Goal: Task Accomplishment & Management: Manage account settings

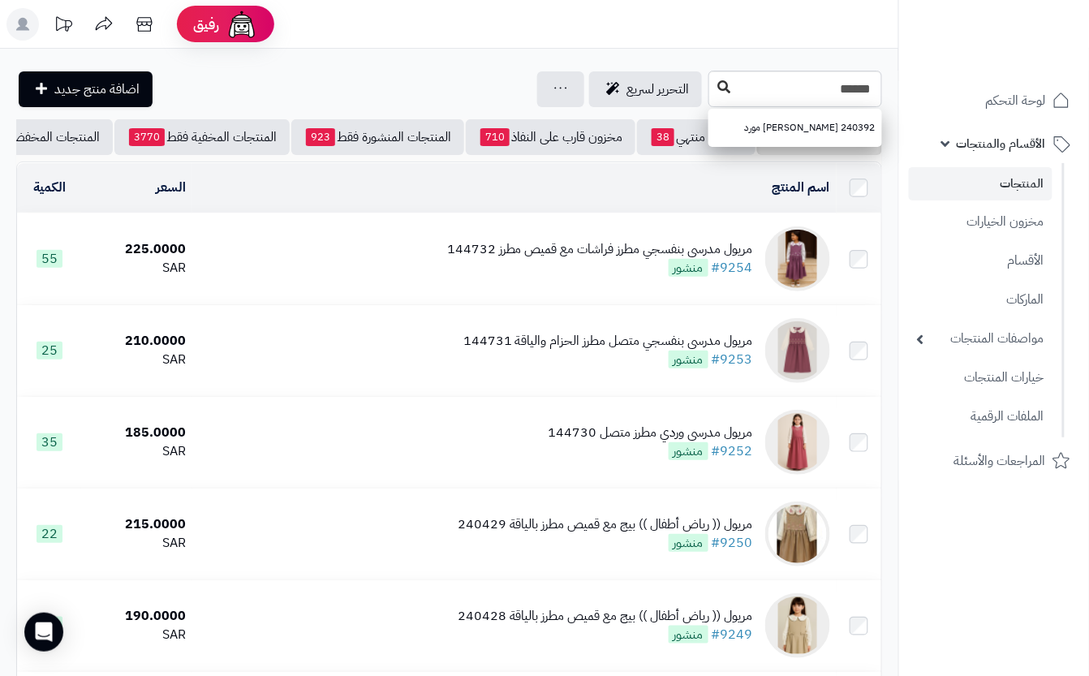
type input "******"
click at [712, 98] on button at bounding box center [724, 87] width 24 height 31
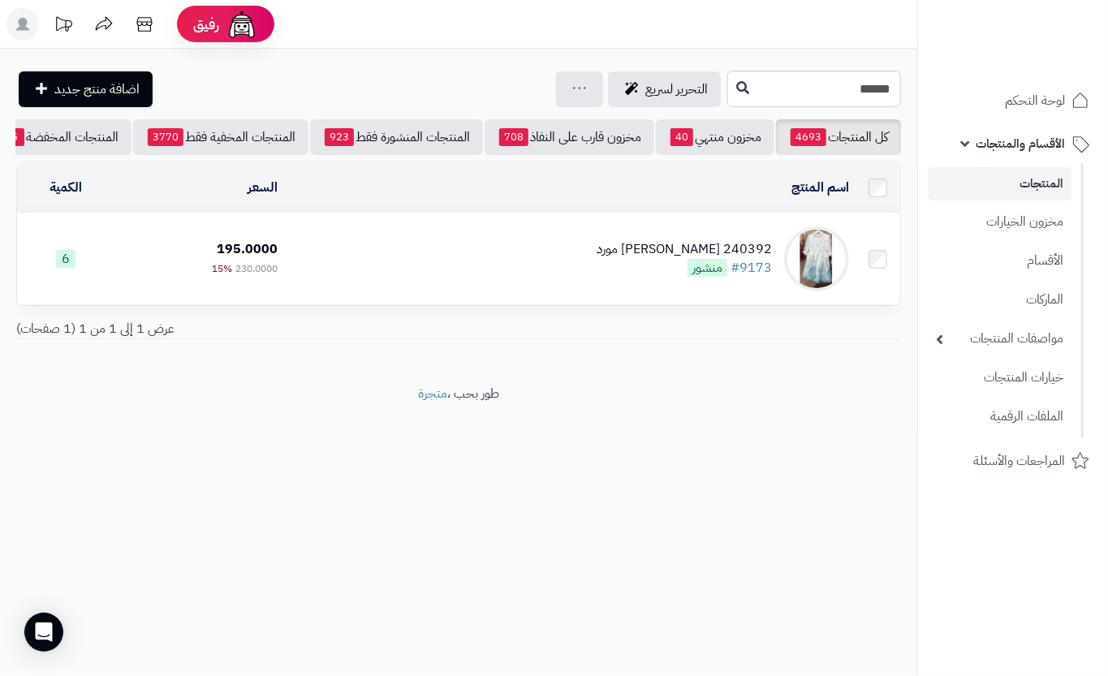
click at [588, 293] on td "240392 فستان شيفون مورد #9173 منشور" at bounding box center [569, 258] width 571 height 91
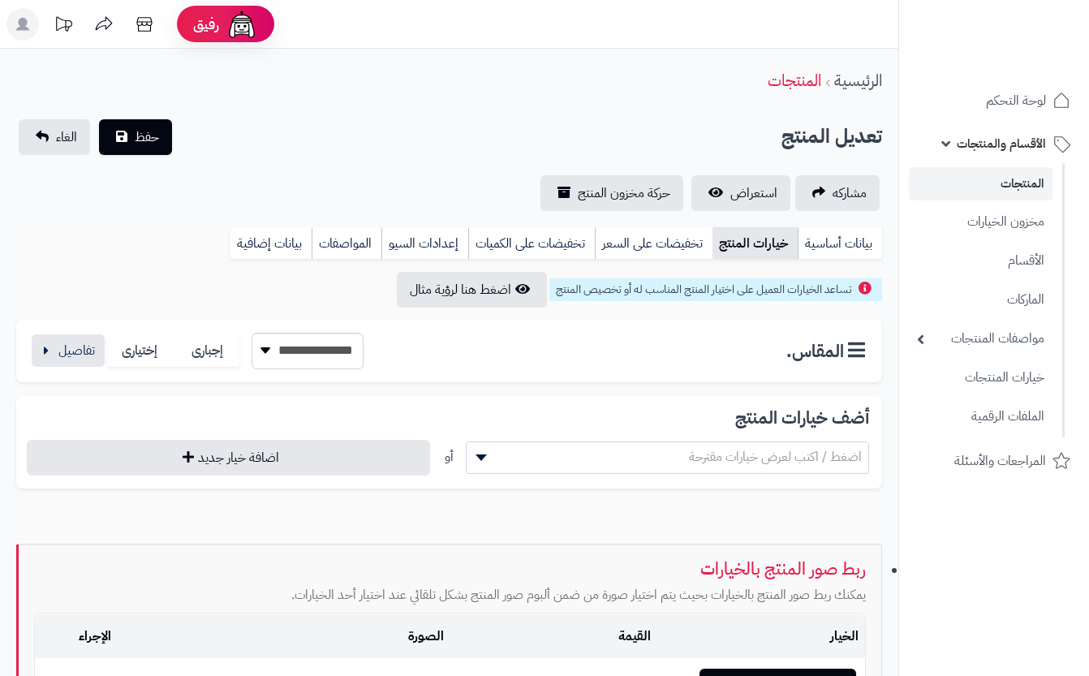
click at [60, 355] on button "button" at bounding box center [68, 350] width 73 height 32
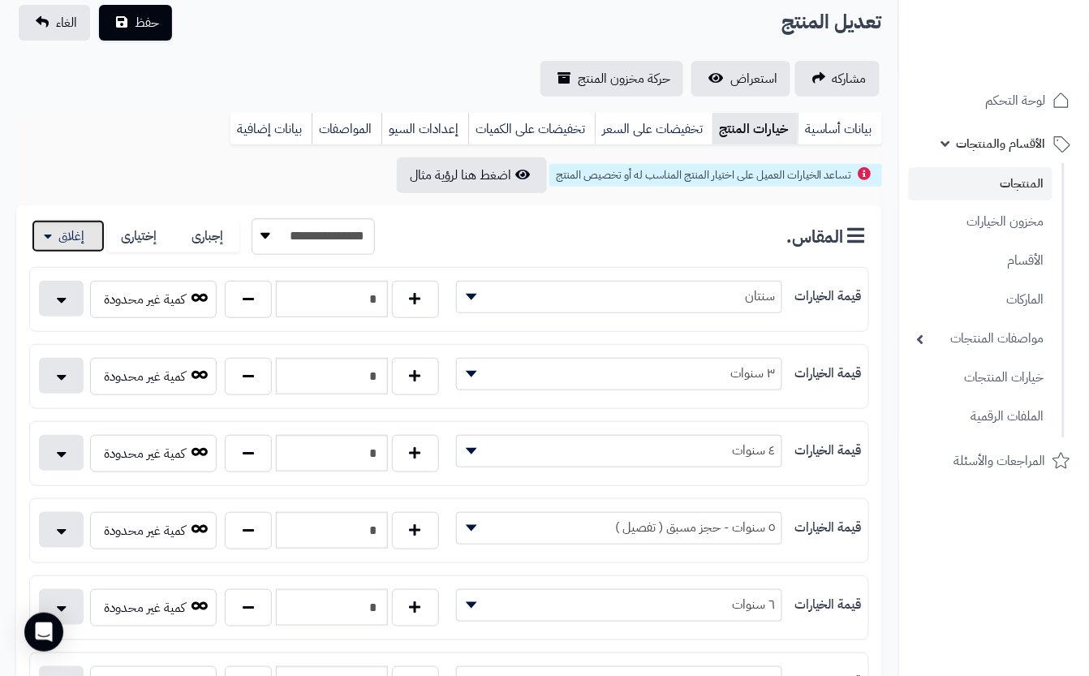
scroll to position [216, 0]
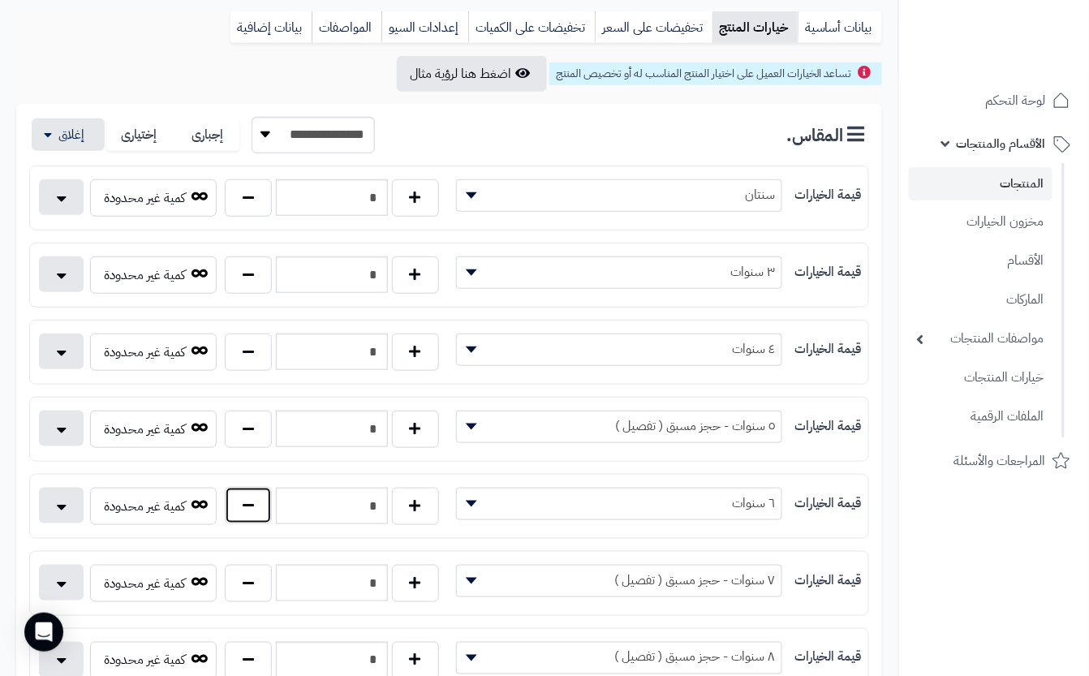
drag, startPoint x: 252, startPoint y: 516, endPoint x: 261, endPoint y: 505, distance: 15.0
click at [253, 511] on button "button" at bounding box center [248, 505] width 47 height 37
type input "*"
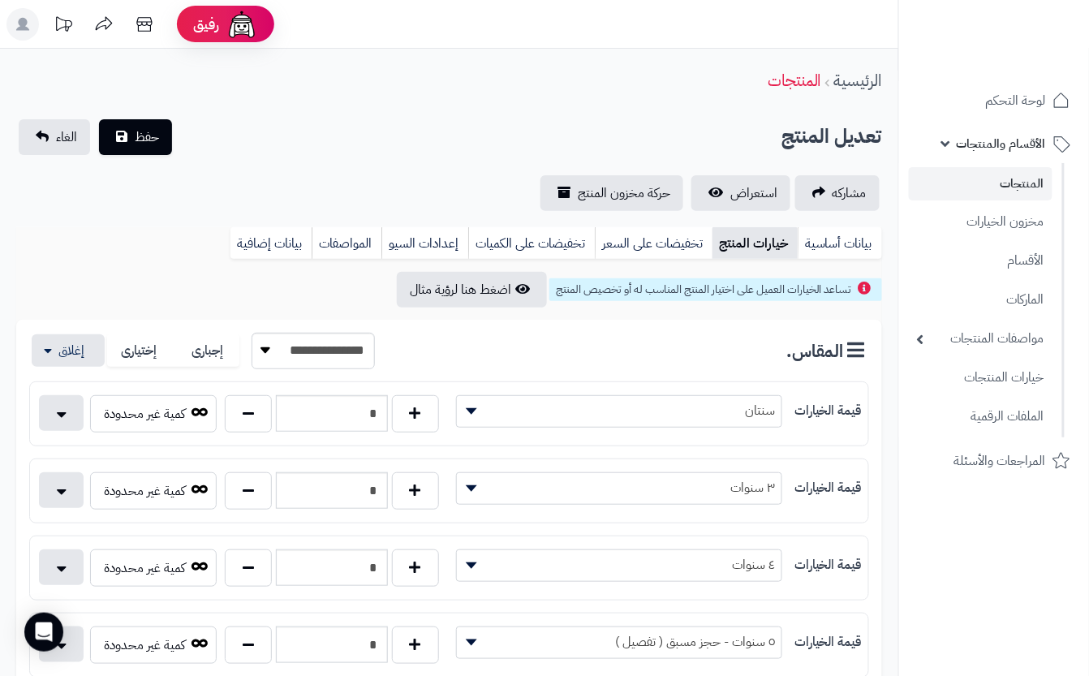
click at [296, 196] on div "مشاركه استعراض حركة مخزون المنتج" at bounding box center [449, 193] width 866 height 36
click at [150, 147] on button "حفظ" at bounding box center [135, 136] width 73 height 36
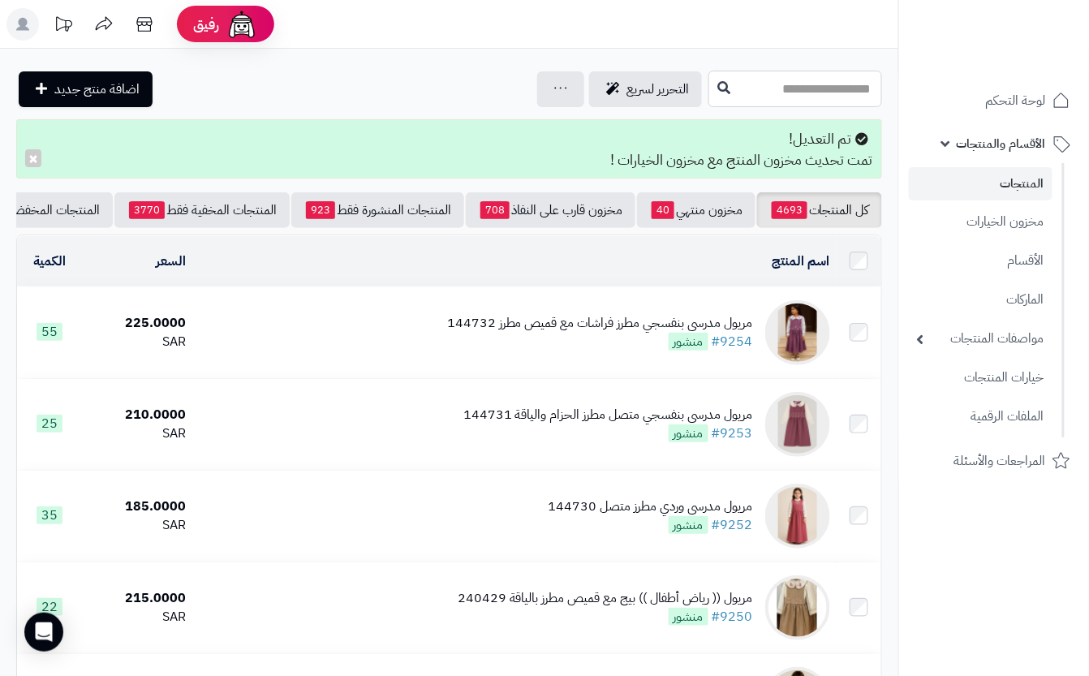
click at [820, 101] on input "text" at bounding box center [795, 89] width 174 height 37
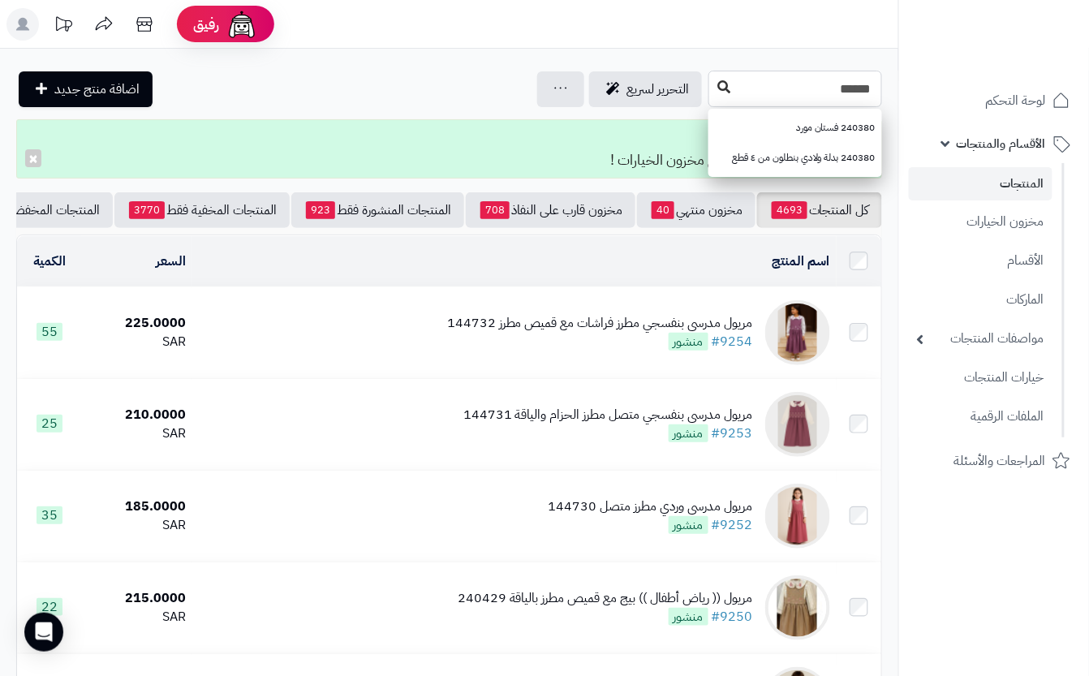
type input "******"
click at [717, 92] on icon at bounding box center [723, 86] width 13 height 13
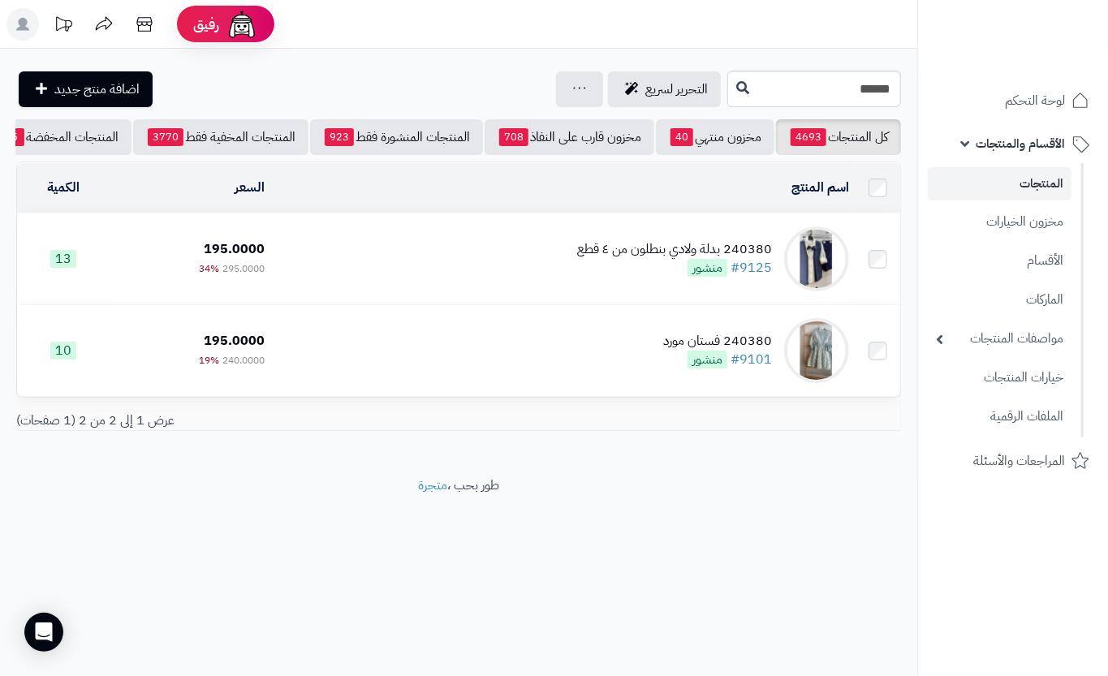
click at [407, 273] on td "240380 بدلة ولادي بنطلون من ٤ قطع #9125 منشور" at bounding box center [563, 258] width 583 height 91
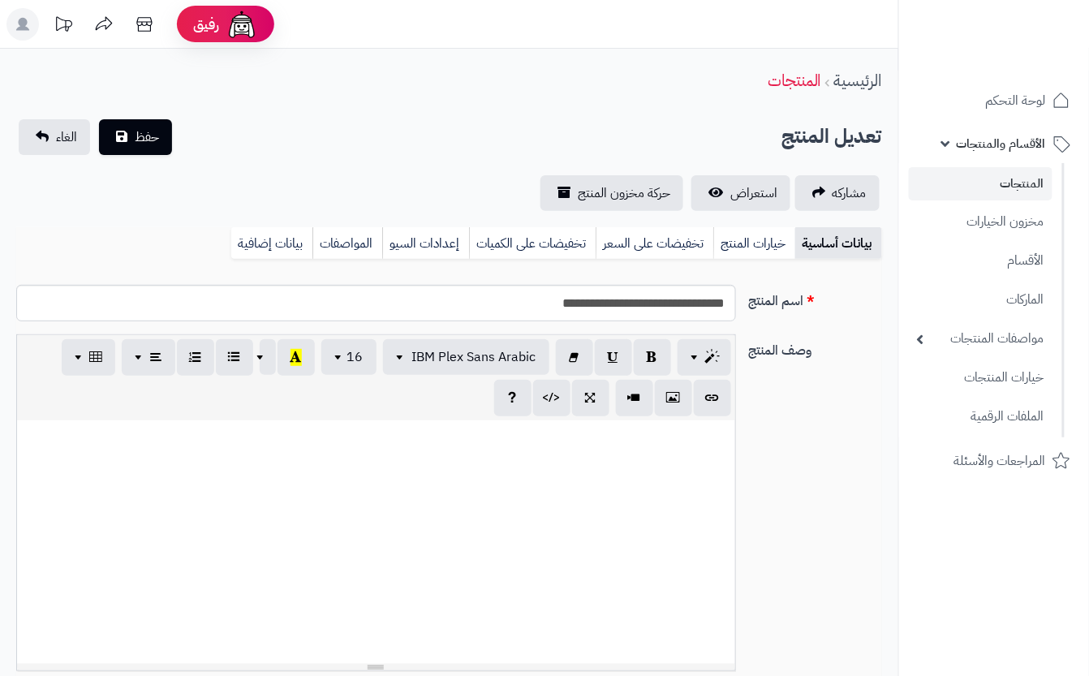
scroll to position [0, 18]
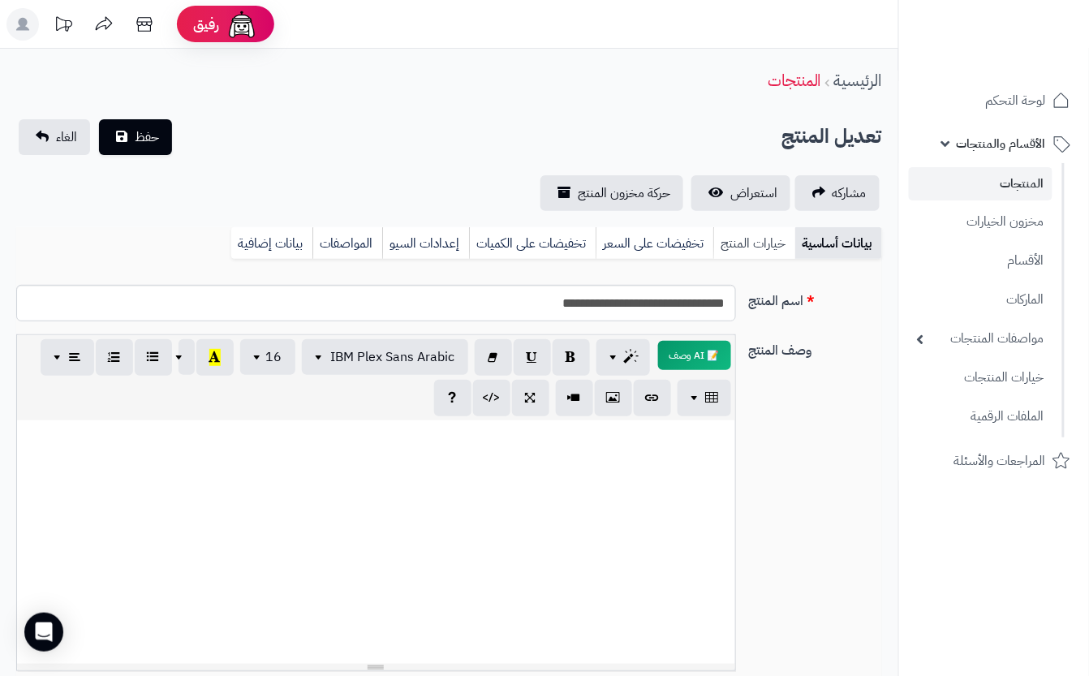
click at [758, 239] on link "خيارات المنتج" at bounding box center [754, 243] width 82 height 32
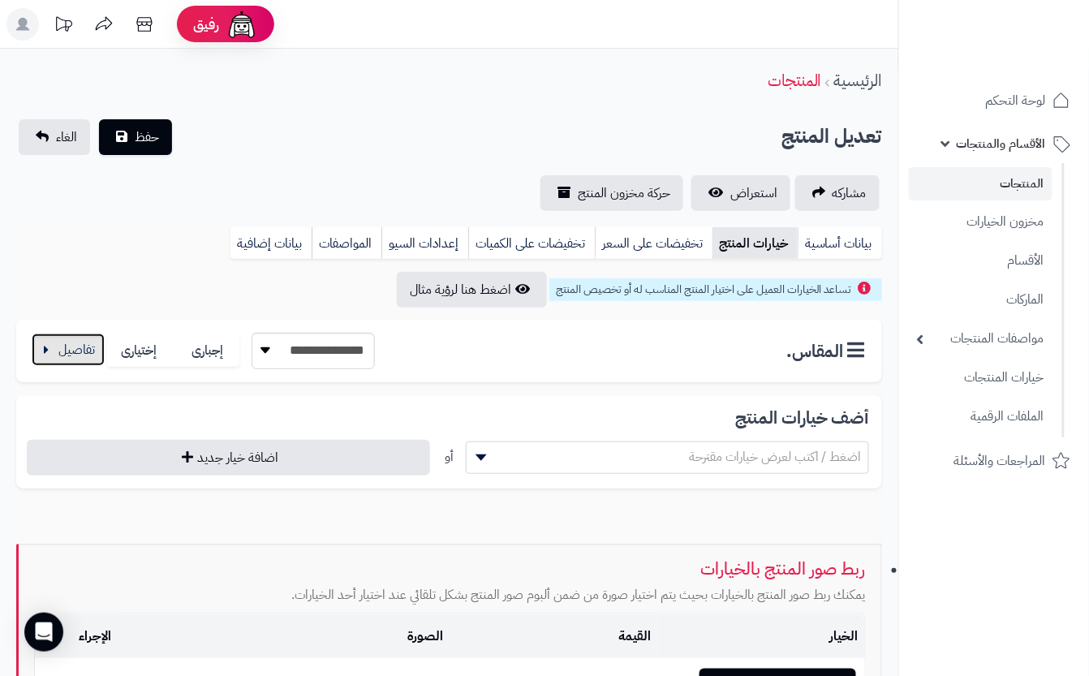
click at [62, 354] on button "button" at bounding box center [68, 349] width 73 height 32
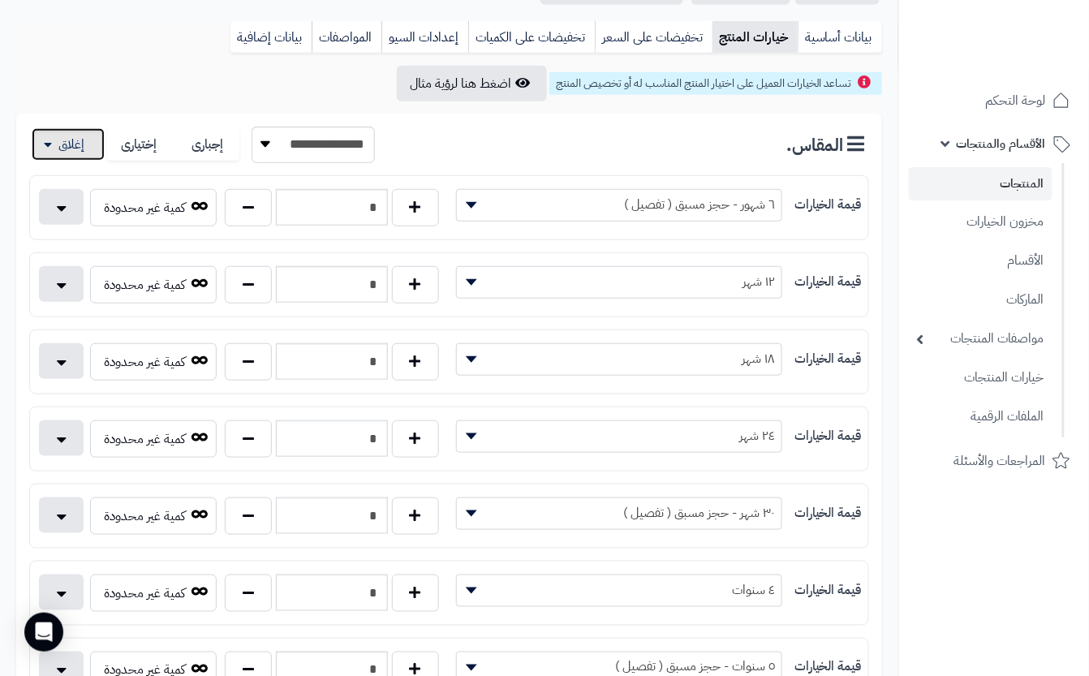
scroll to position [325, 0]
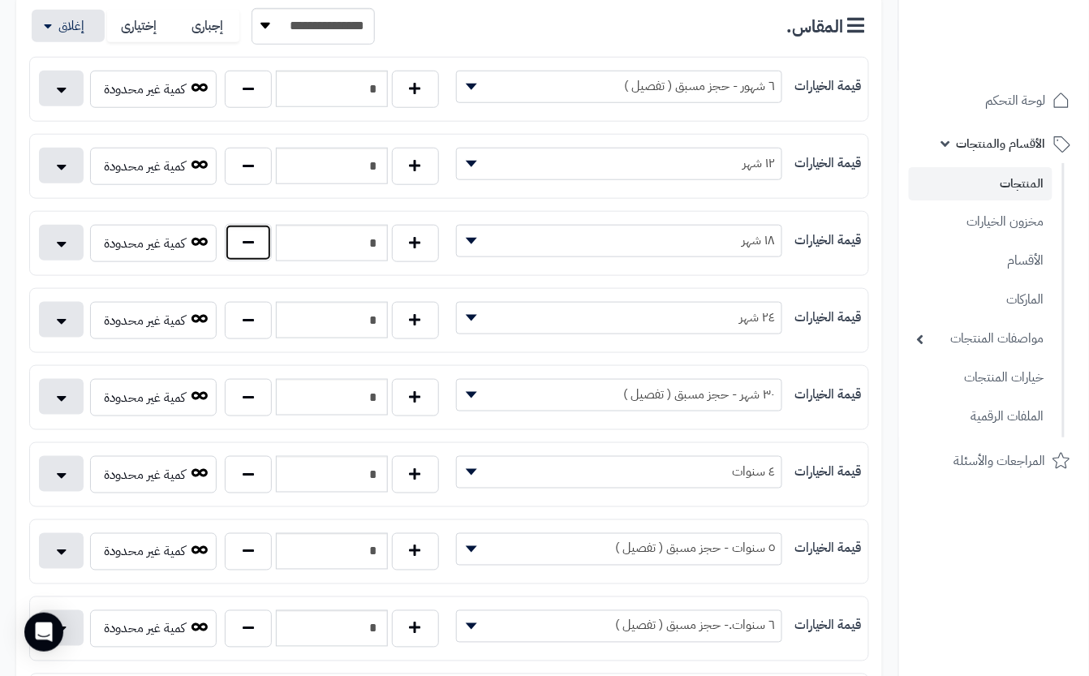
click at [230, 240] on button "button" at bounding box center [248, 242] width 47 height 37
type input "*"
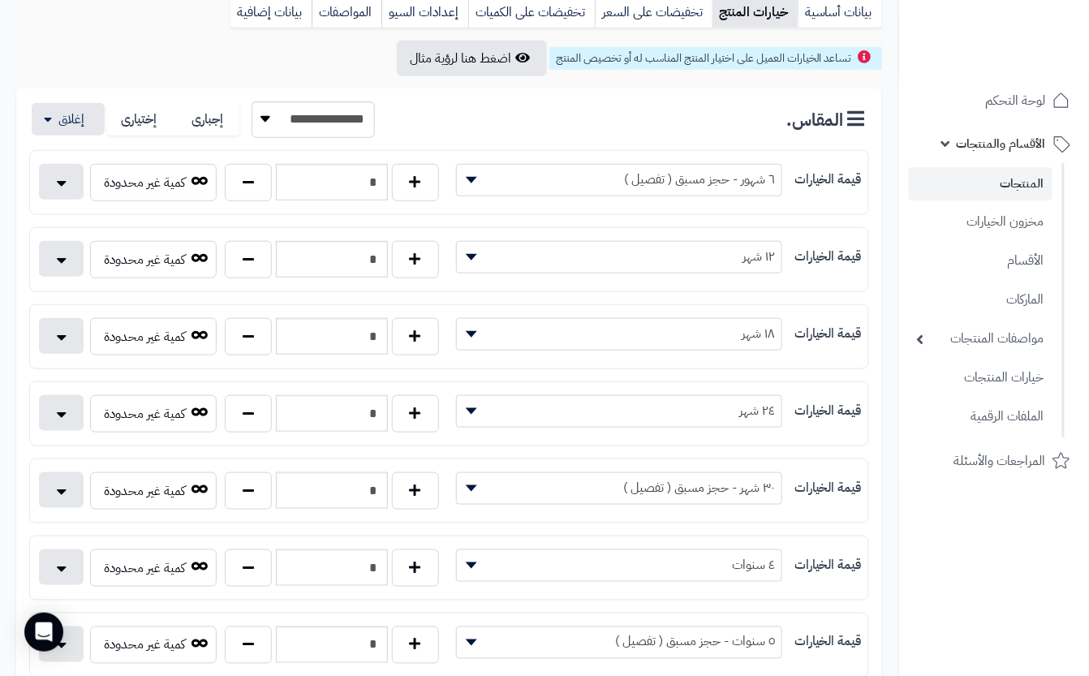
scroll to position [0, 0]
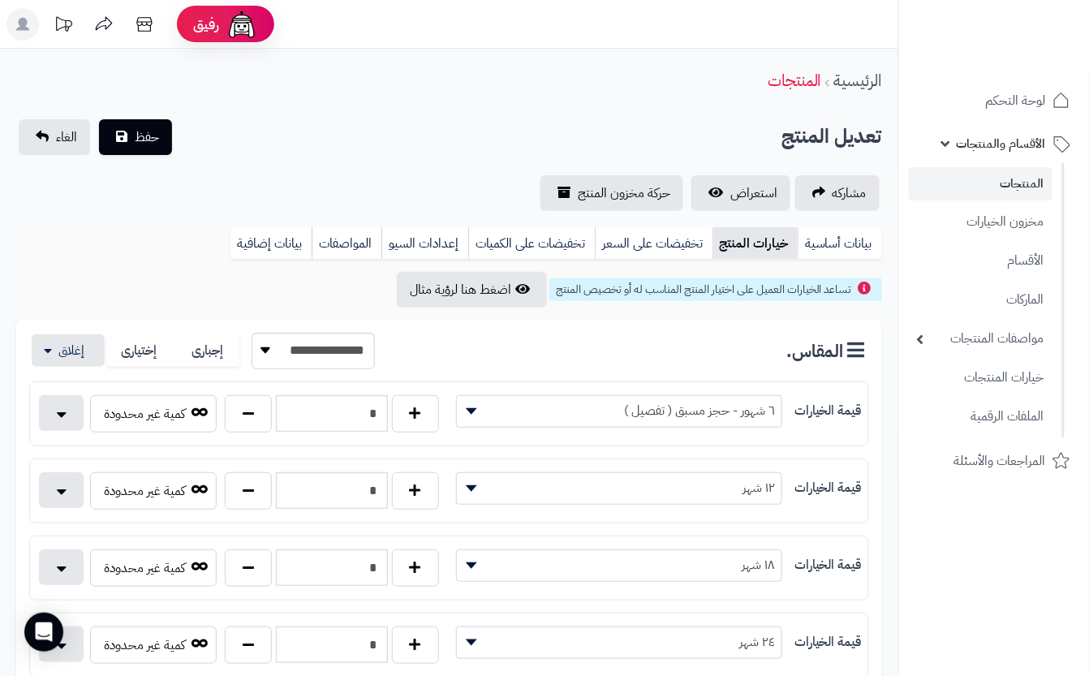
click at [424, 83] on div "الرئيسية المنتجات" at bounding box center [449, 80] width 898 height 45
click at [150, 138] on span "حفظ" at bounding box center [147, 136] width 24 height 19
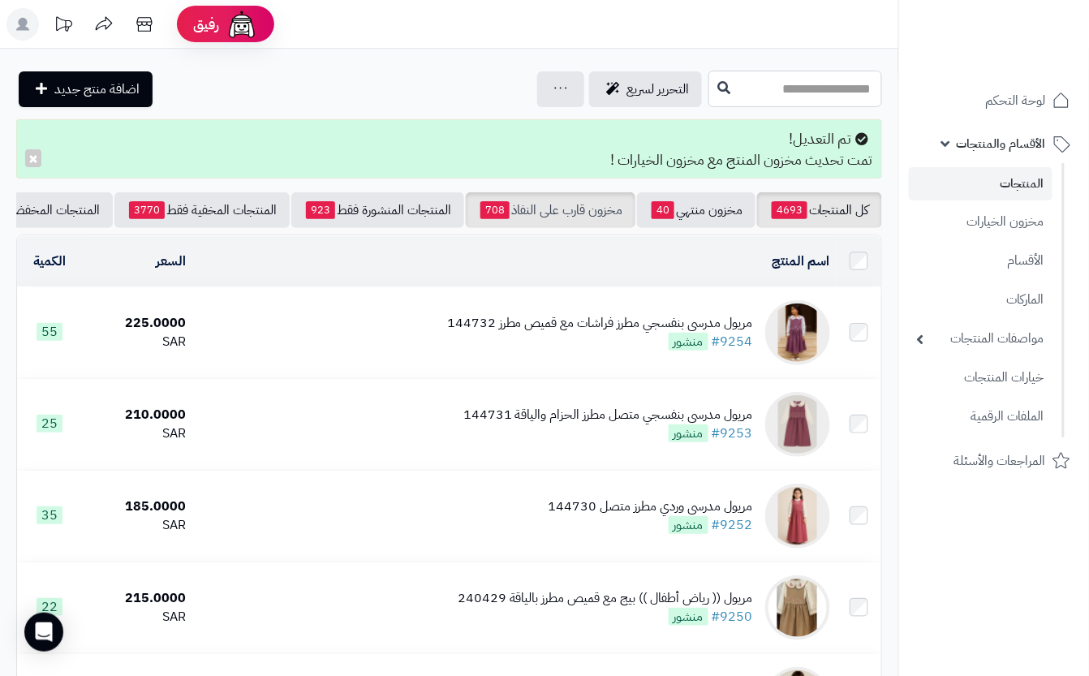
drag, startPoint x: 686, startPoint y: 84, endPoint x: 608, endPoint y: 222, distance: 158.1
click at [708, 86] on input "text" at bounding box center [795, 89] width 174 height 37
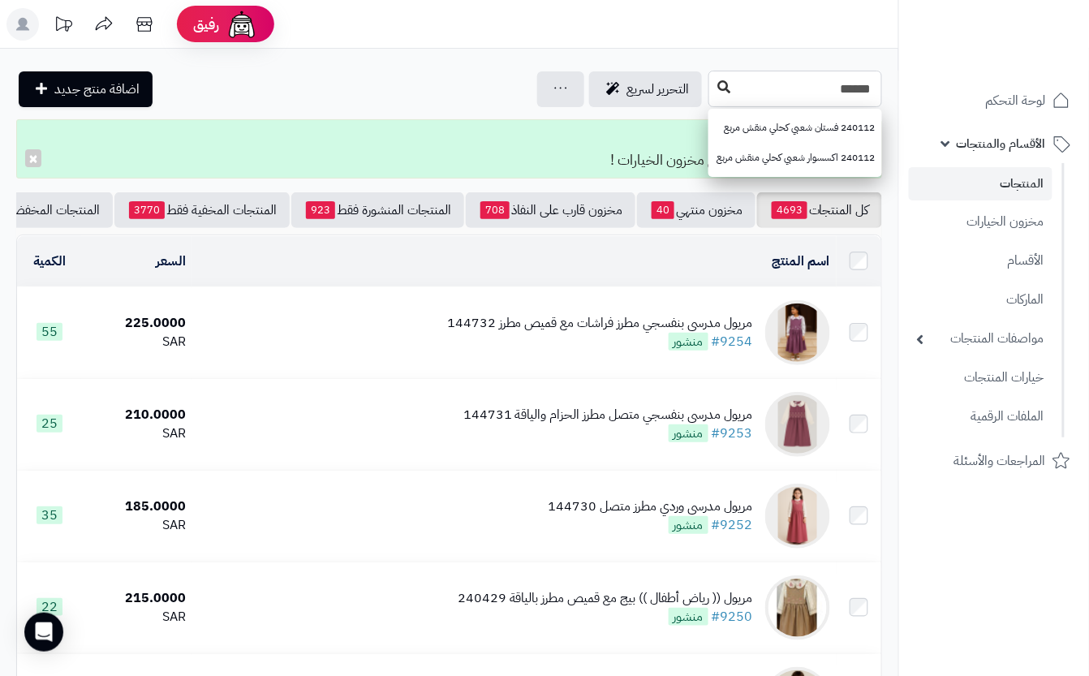
type input "******"
click at [717, 93] on icon at bounding box center [723, 86] width 13 height 13
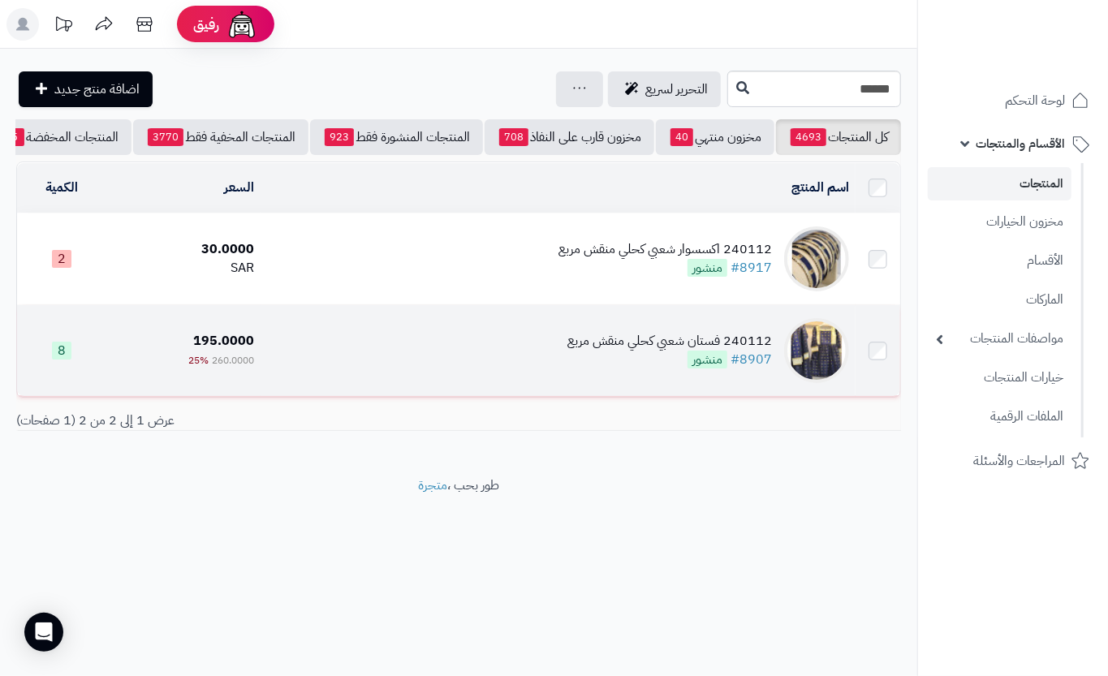
click at [471, 368] on td "240112 فستان شعبي كحلي منقش مربع #8907 منشور" at bounding box center [557, 350] width 595 height 91
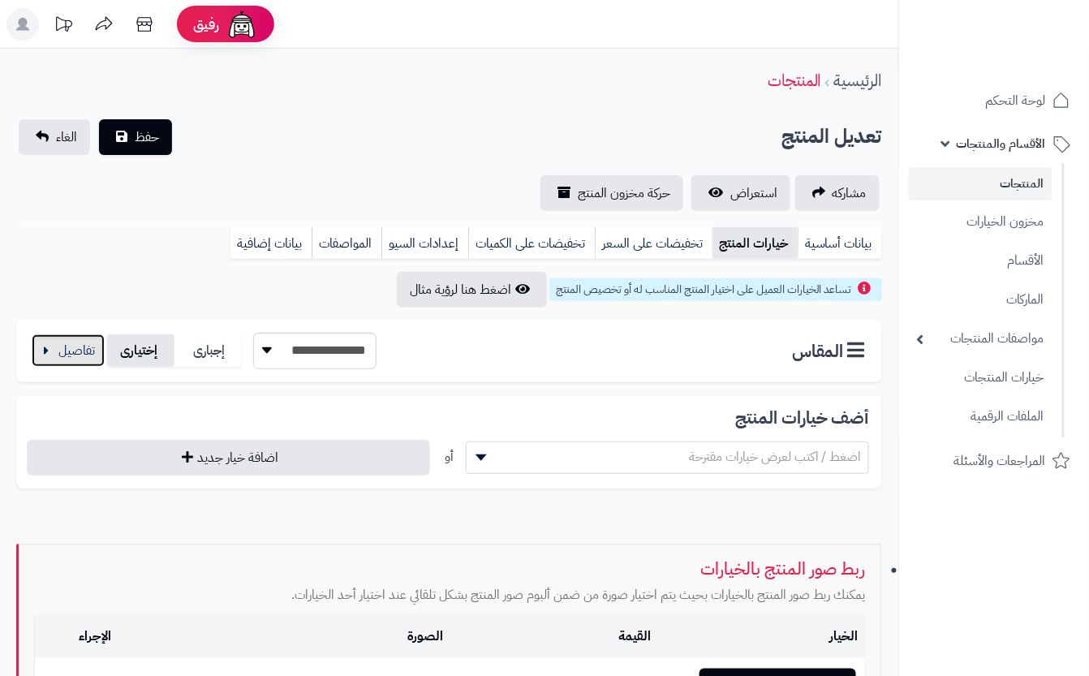
click at [101, 342] on button "button" at bounding box center [68, 350] width 73 height 32
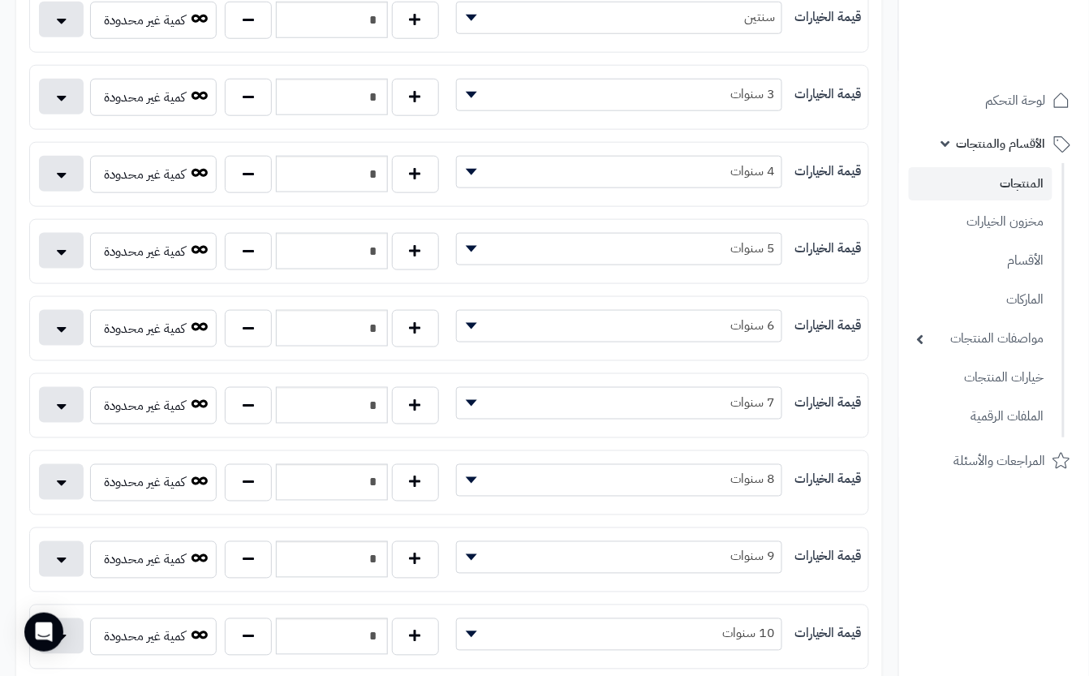
scroll to position [432, 0]
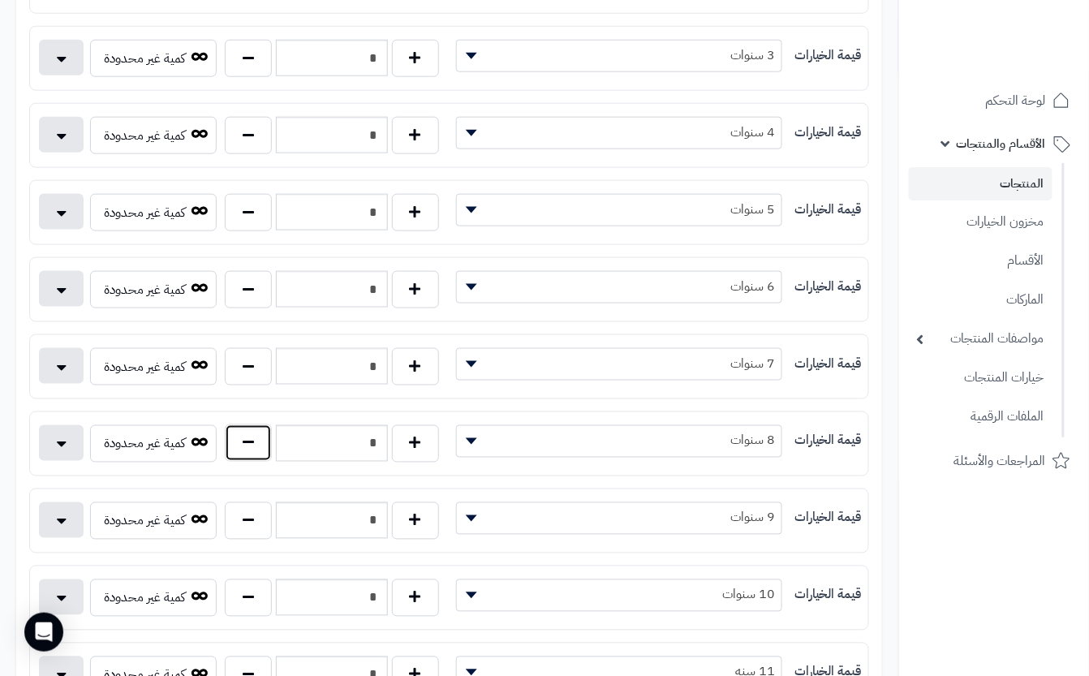
click at [245, 459] on button "button" at bounding box center [248, 442] width 47 height 37
type input "*"
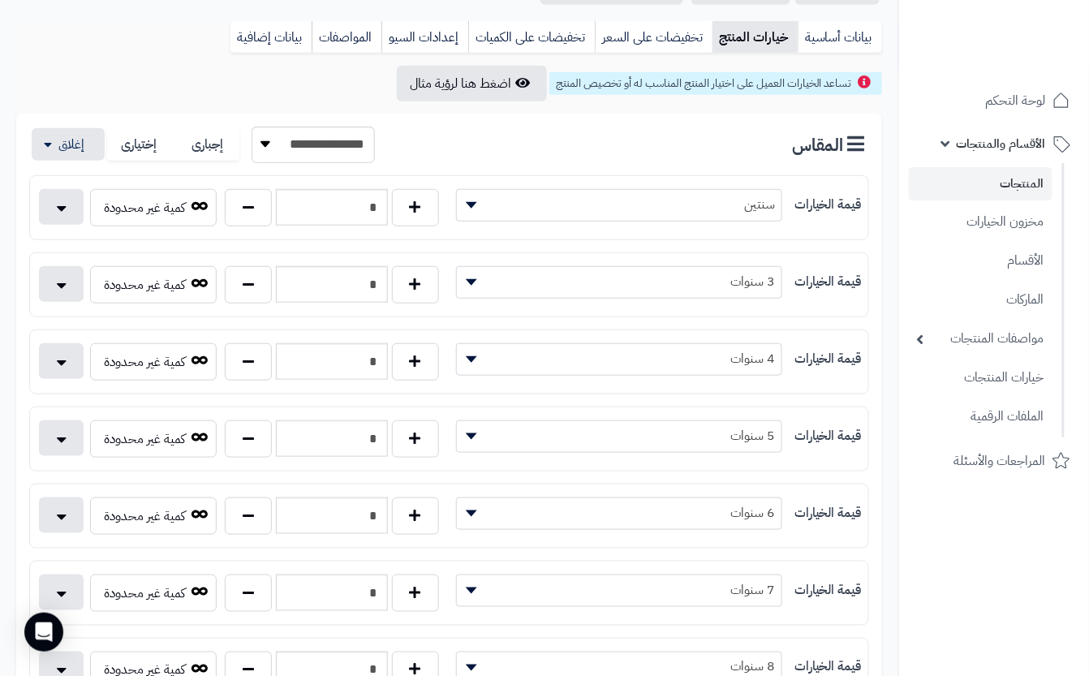
scroll to position [0, 0]
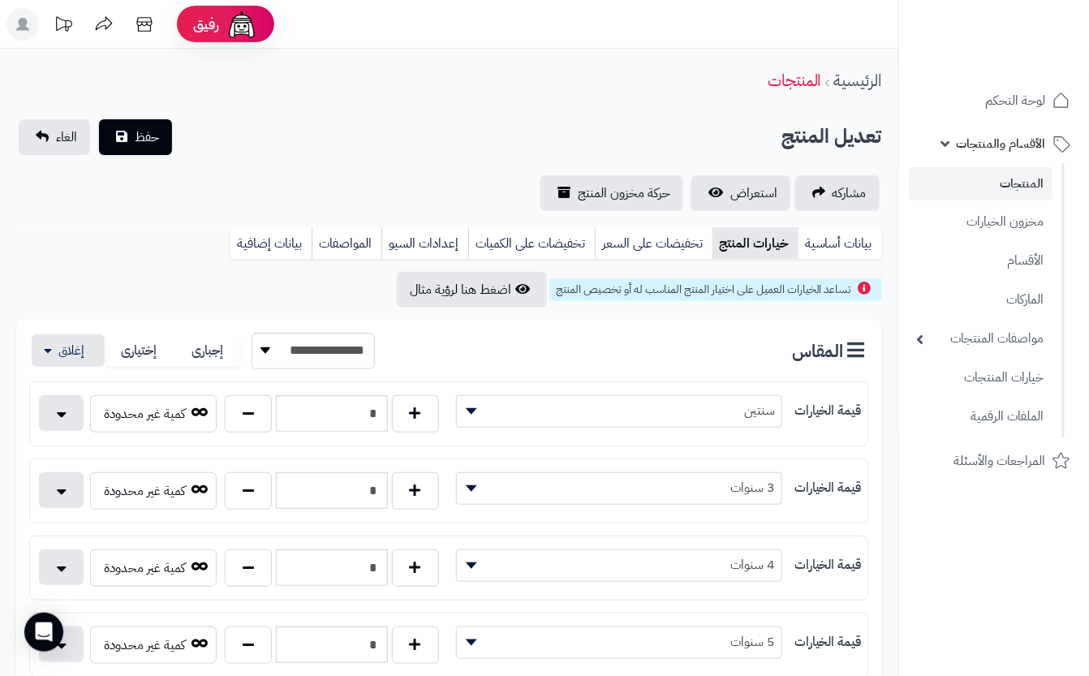
drag, startPoint x: 335, startPoint y: 143, endPoint x: 313, endPoint y: 140, distance: 22.1
click at [338, 141] on div "تعديل المنتج حفظ الغاء" at bounding box center [449, 137] width 866 height 36
click at [141, 131] on span "حفظ" at bounding box center [147, 136] width 24 height 19
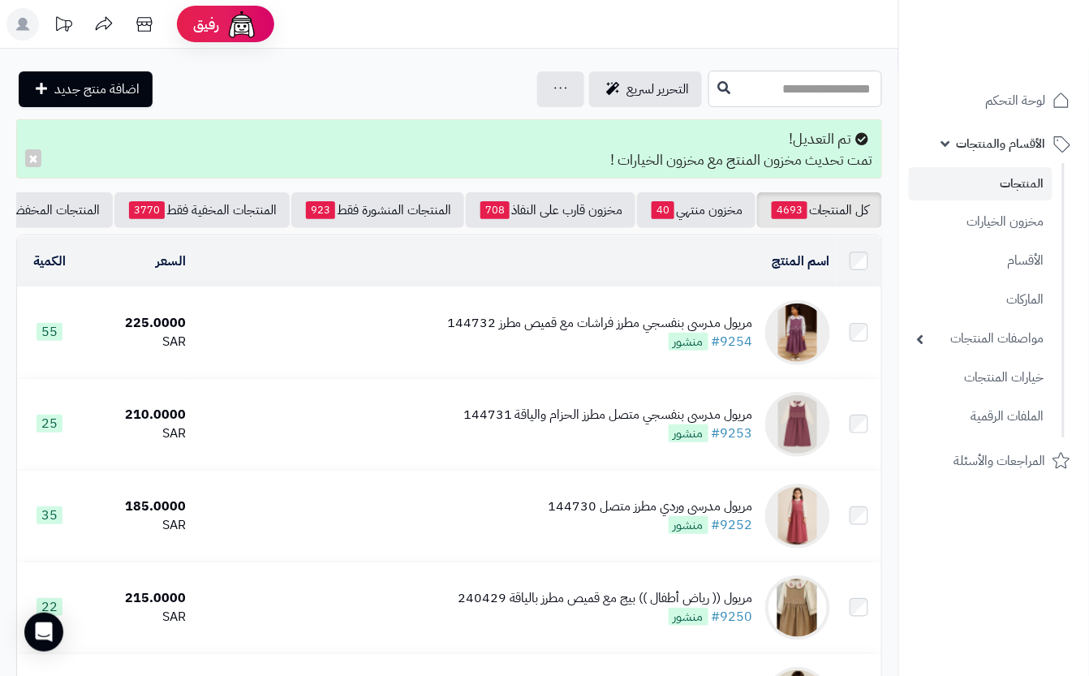
click at [769, 97] on input "text" at bounding box center [795, 89] width 174 height 37
